Goal: Task Accomplishment & Management: Manage account settings

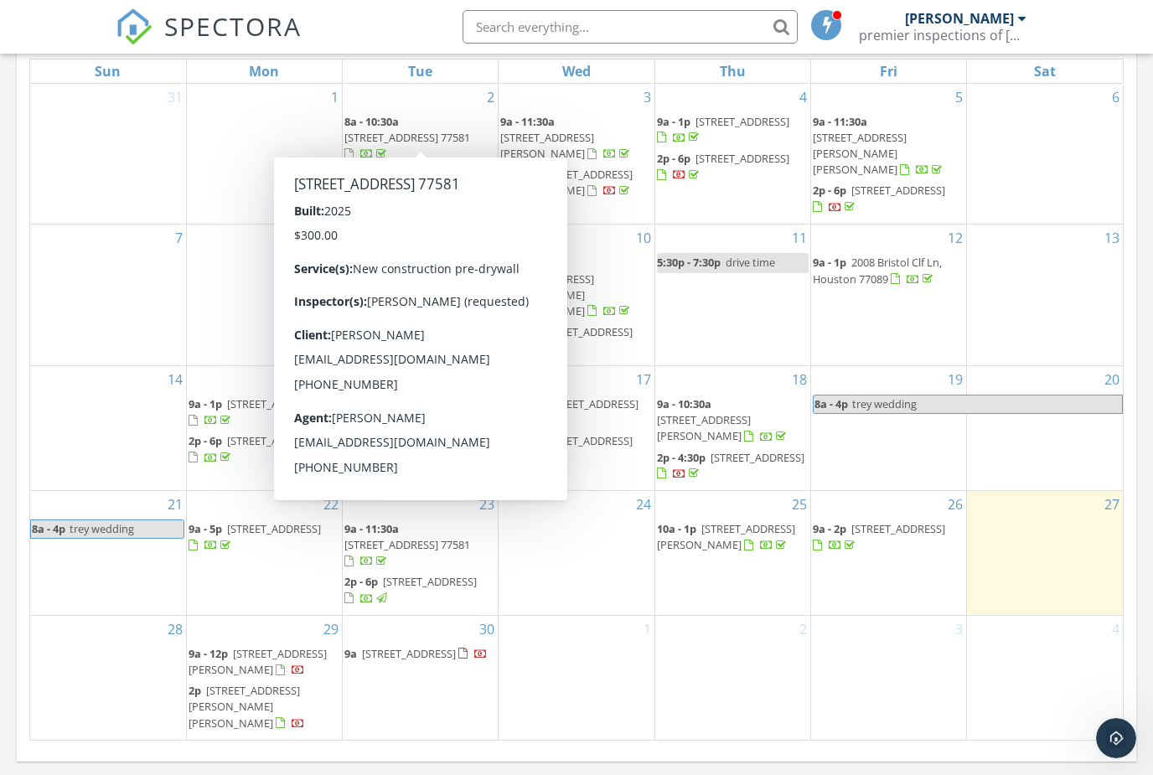
click at [410, 133] on span "3324 Comice Ln, Pearland 77581" at bounding box center [407, 137] width 126 height 15
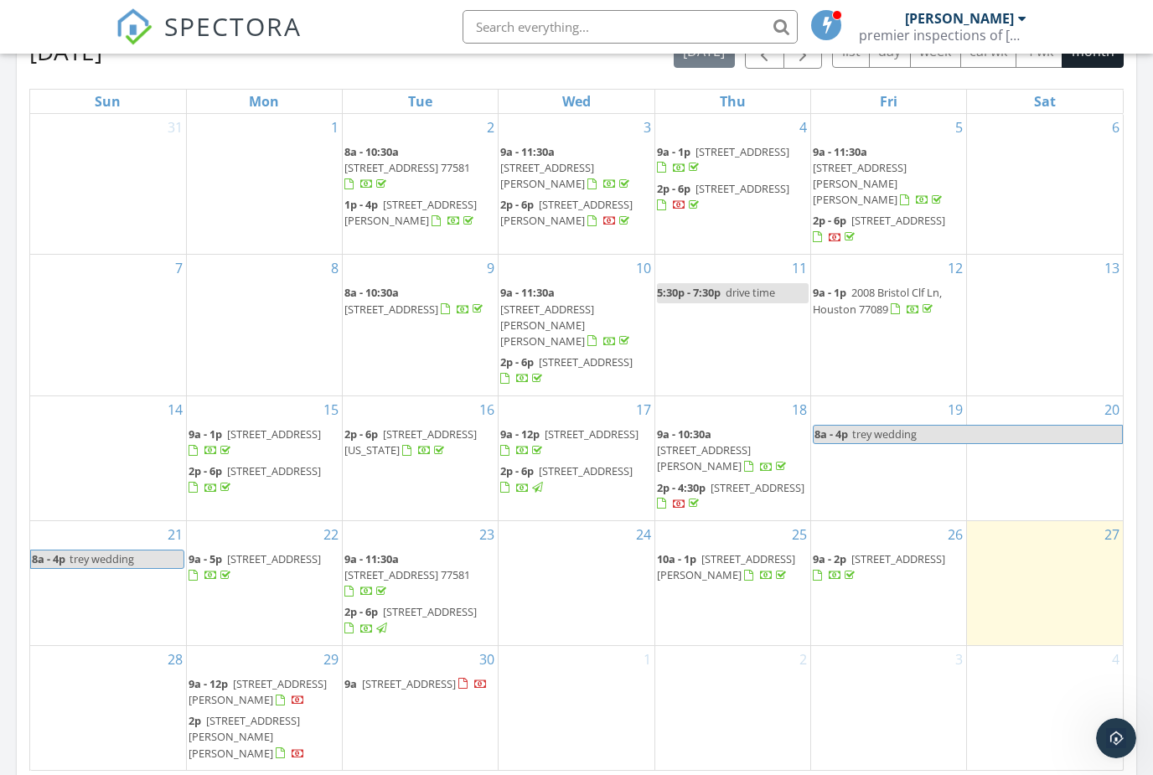
scroll to position [899, 0]
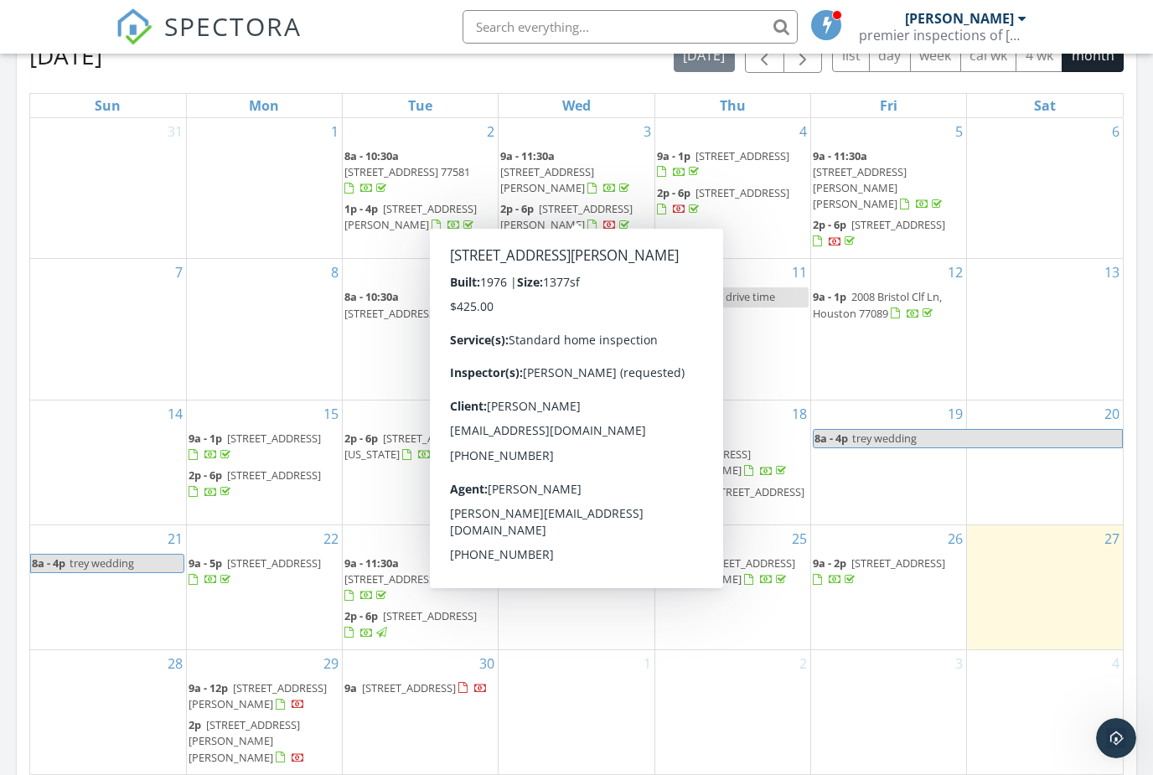
click at [576, 205] on span "4801 36th St E, Dickinson 77539" at bounding box center [566, 216] width 132 height 31
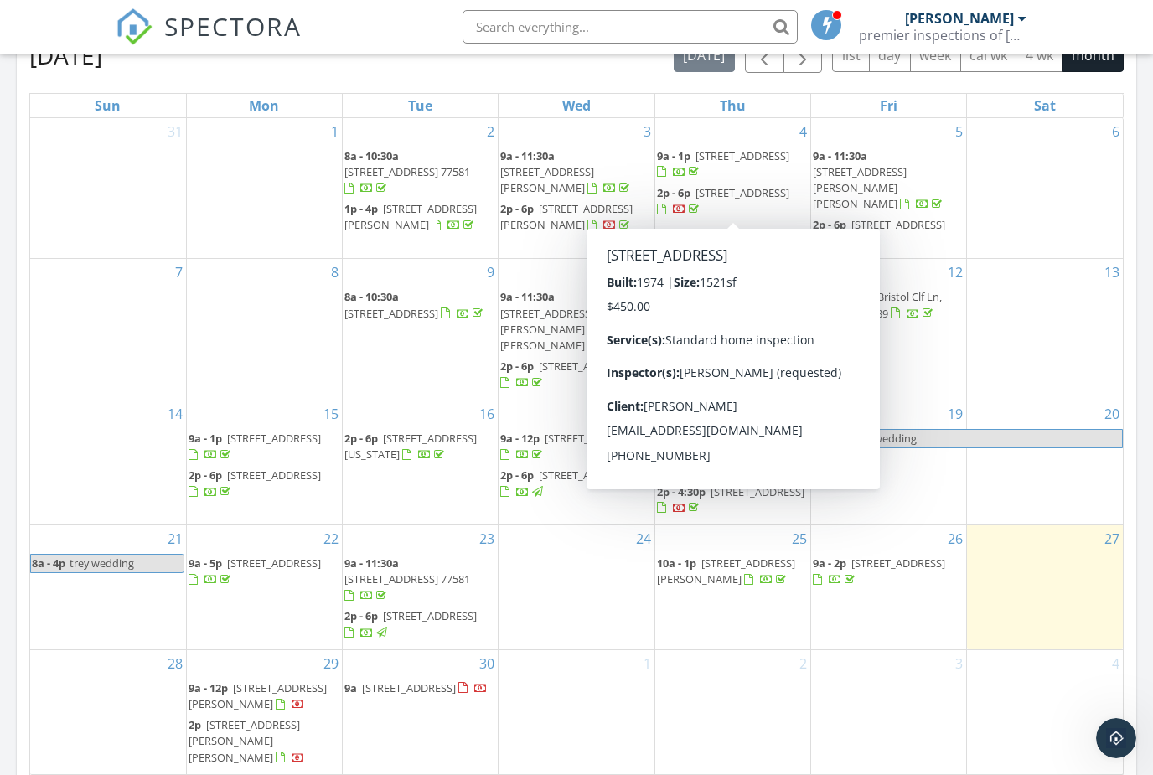
click at [736, 195] on span "4422 Saffron Ln, Friendswood 77546" at bounding box center [742, 192] width 94 height 15
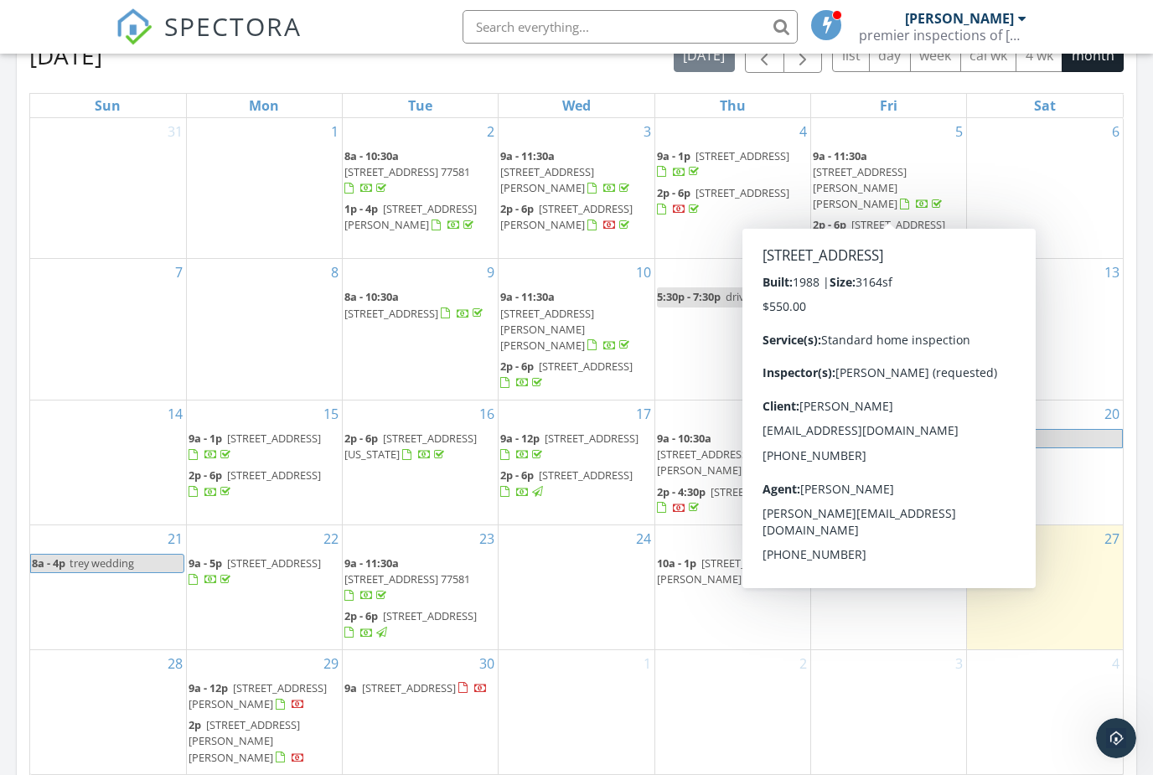
click at [871, 217] on span "4318 Island Hills Dr, Houston 77059" at bounding box center [898, 224] width 94 height 15
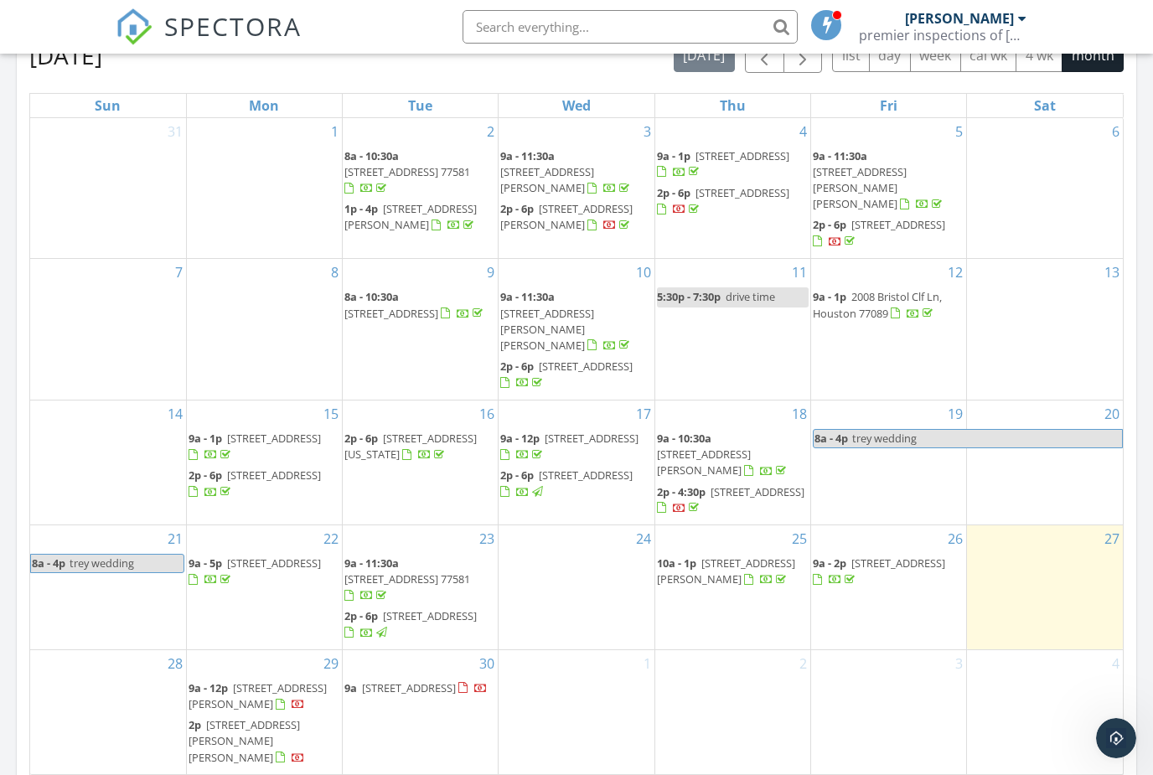
click at [1056, 164] on div at bounding box center [1045, 159] width 156 height 27
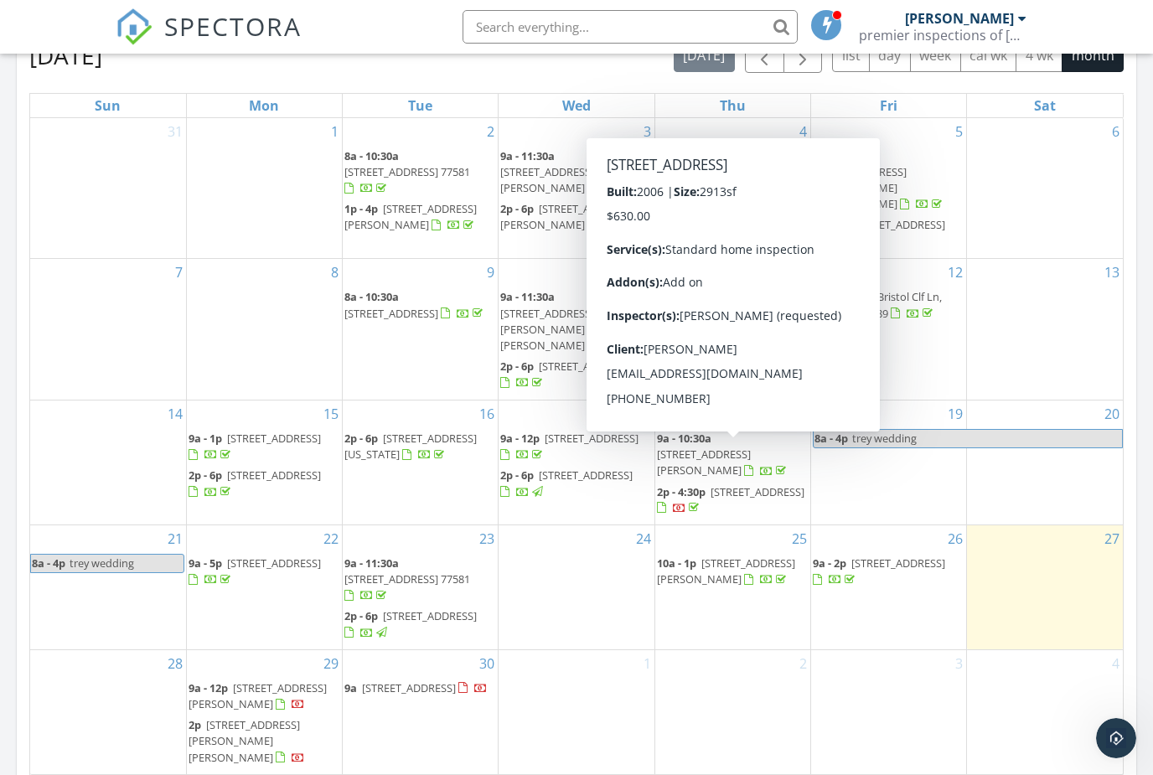
click at [744, 484] on span "620 Castle Cove Ln, League City 77573" at bounding box center [757, 491] width 94 height 15
click at [1037, 333] on div "13" at bounding box center [1045, 329] width 156 height 141
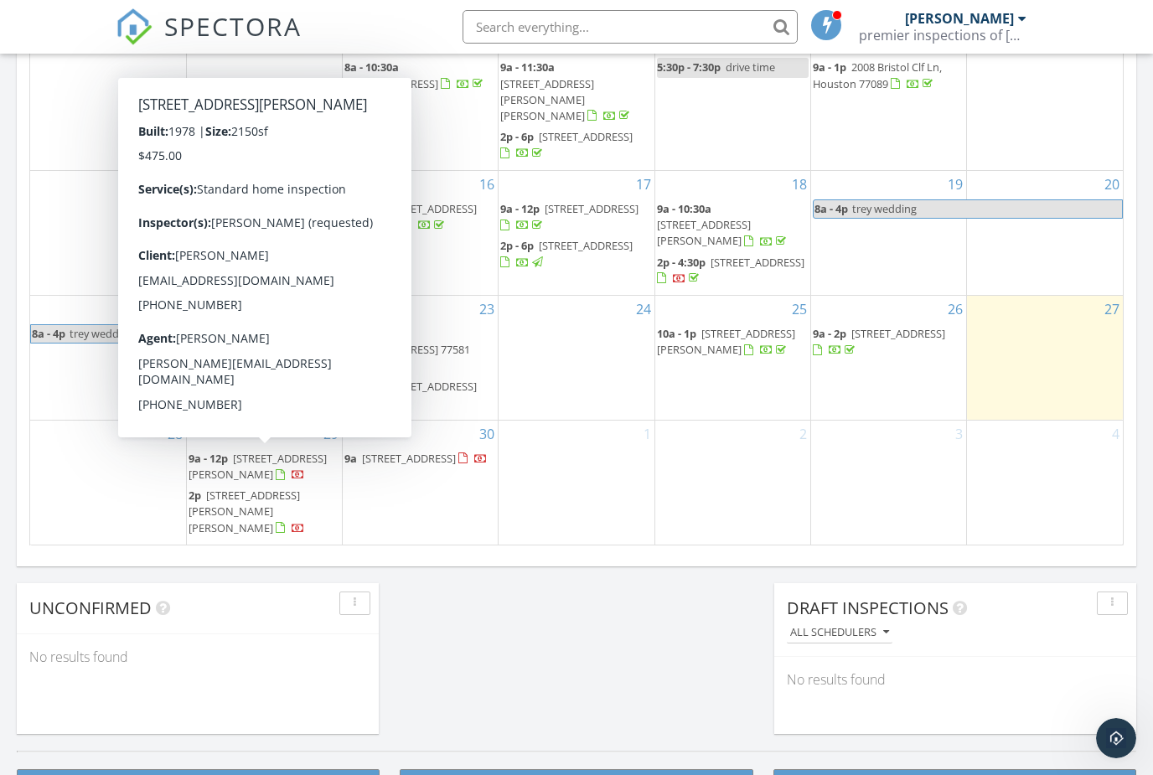
scroll to position [1129, 0]
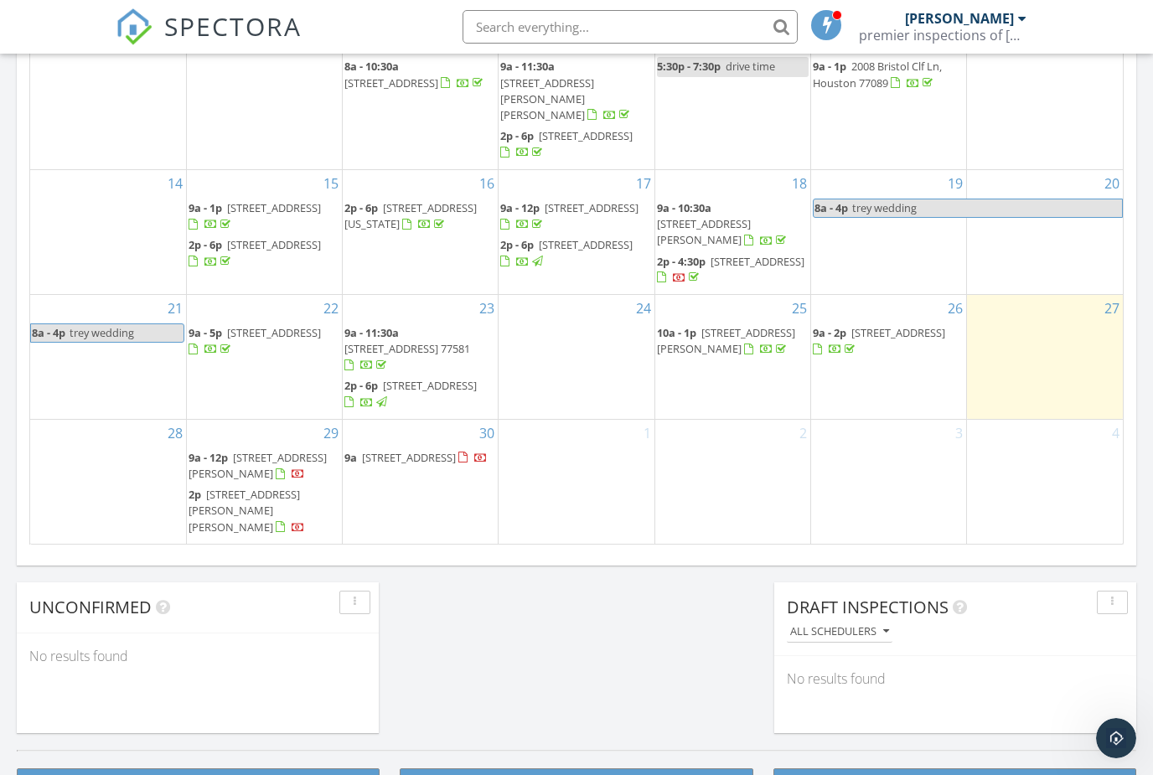
click at [404, 529] on div "30 9a 702 Orange Blossom Ct, League City 77573" at bounding box center [420, 482] width 155 height 124
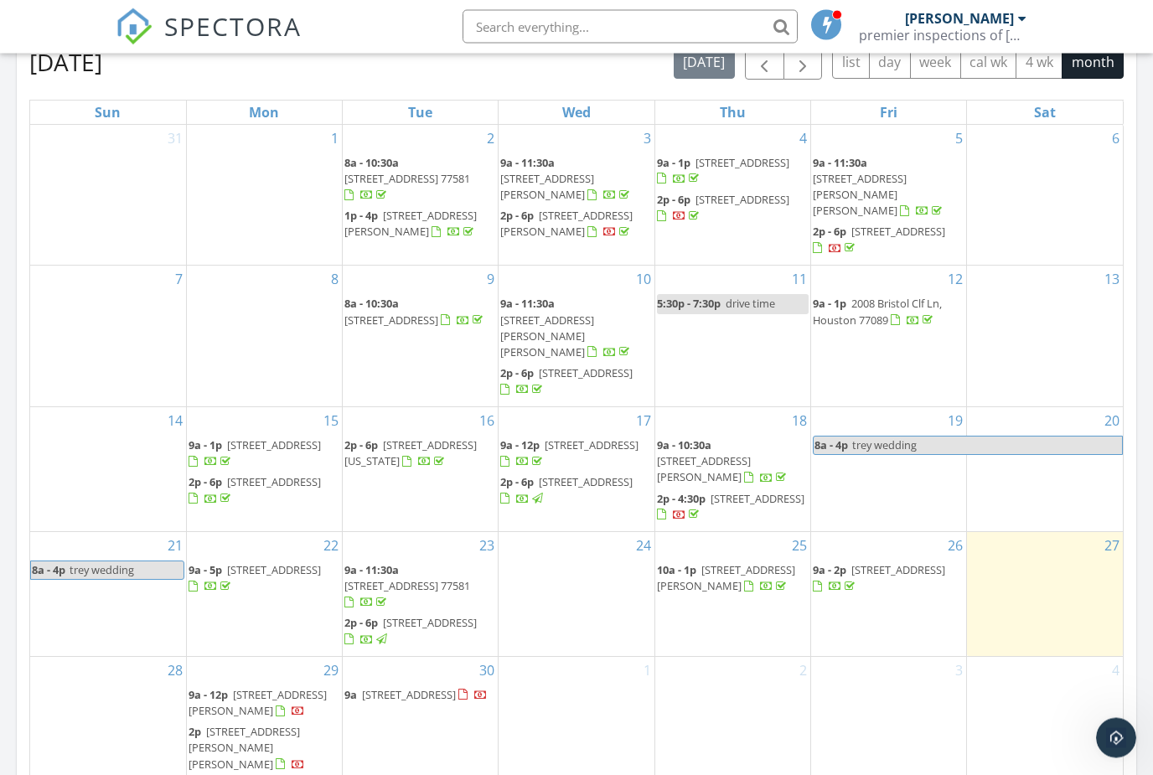
scroll to position [887, 0]
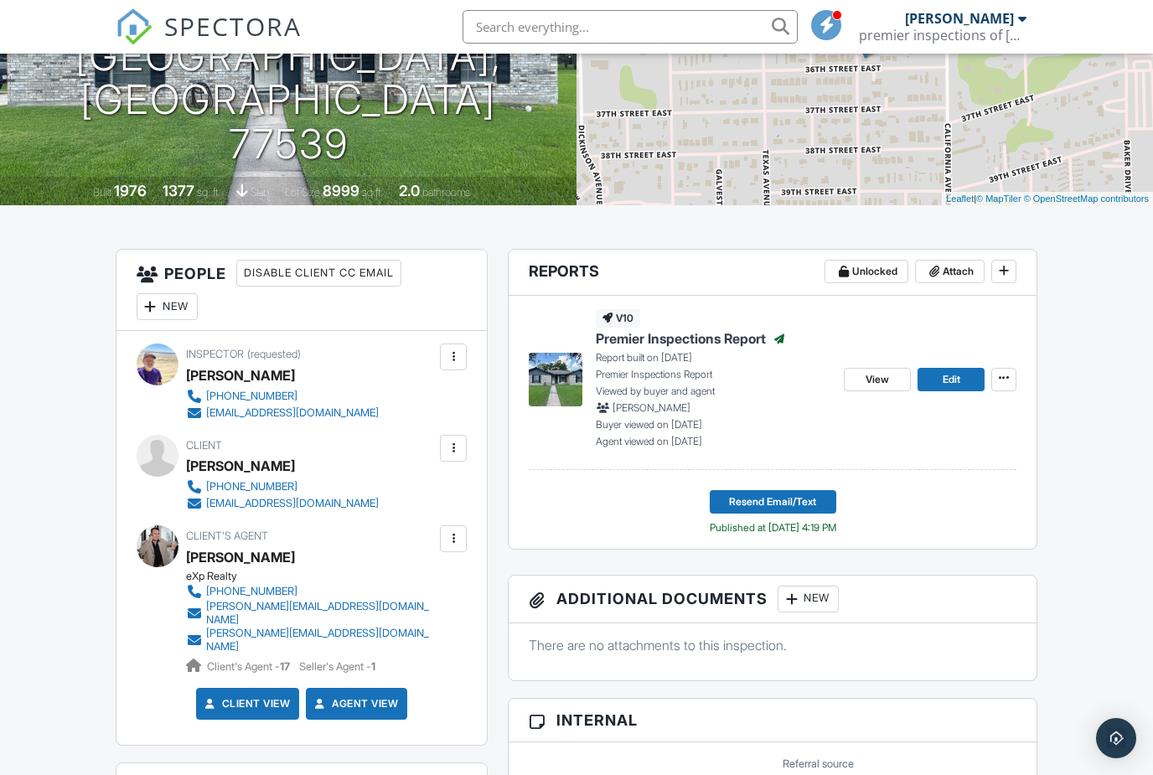
scroll to position [228, 0]
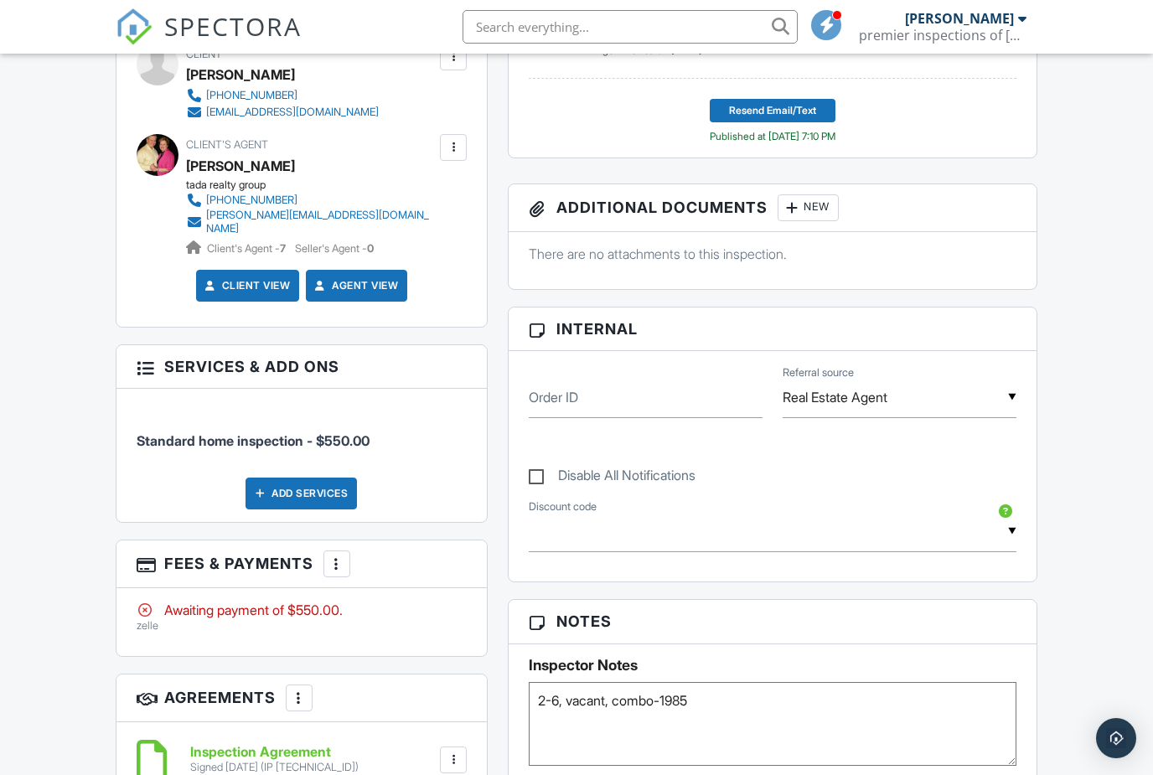
scroll to position [617, 0]
